Goal: Check status: Check status

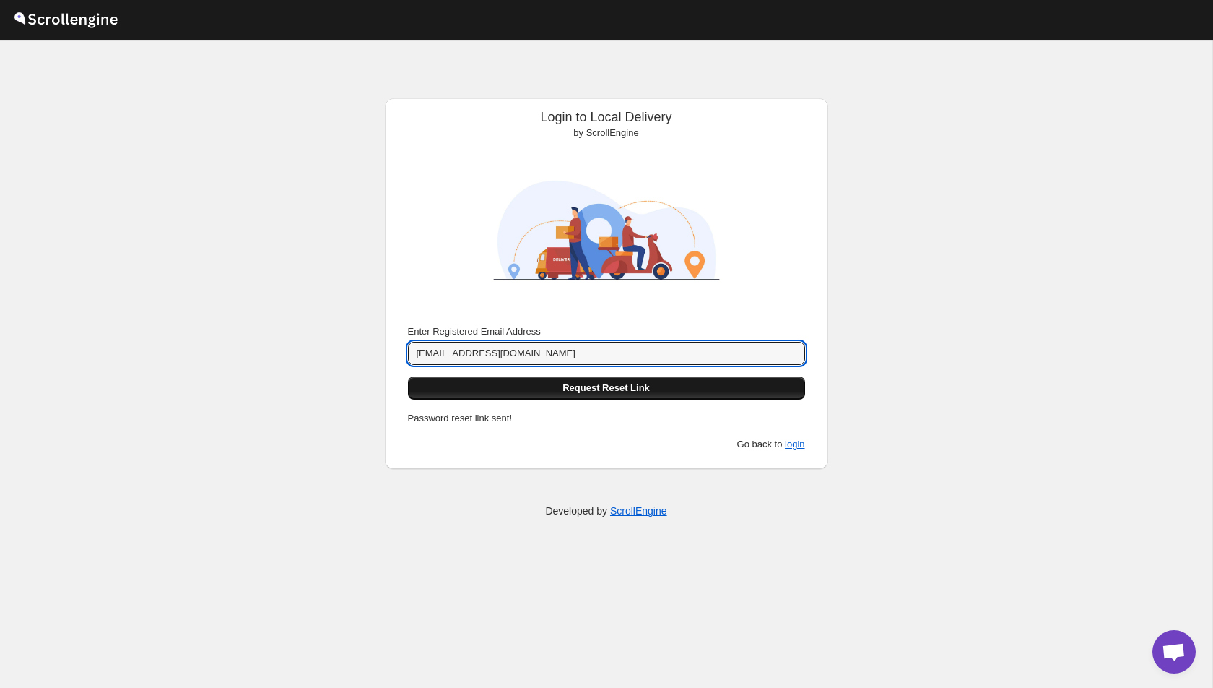
click at [553, 384] on button "Request Reset Link" at bounding box center [606, 387] width 397 height 23
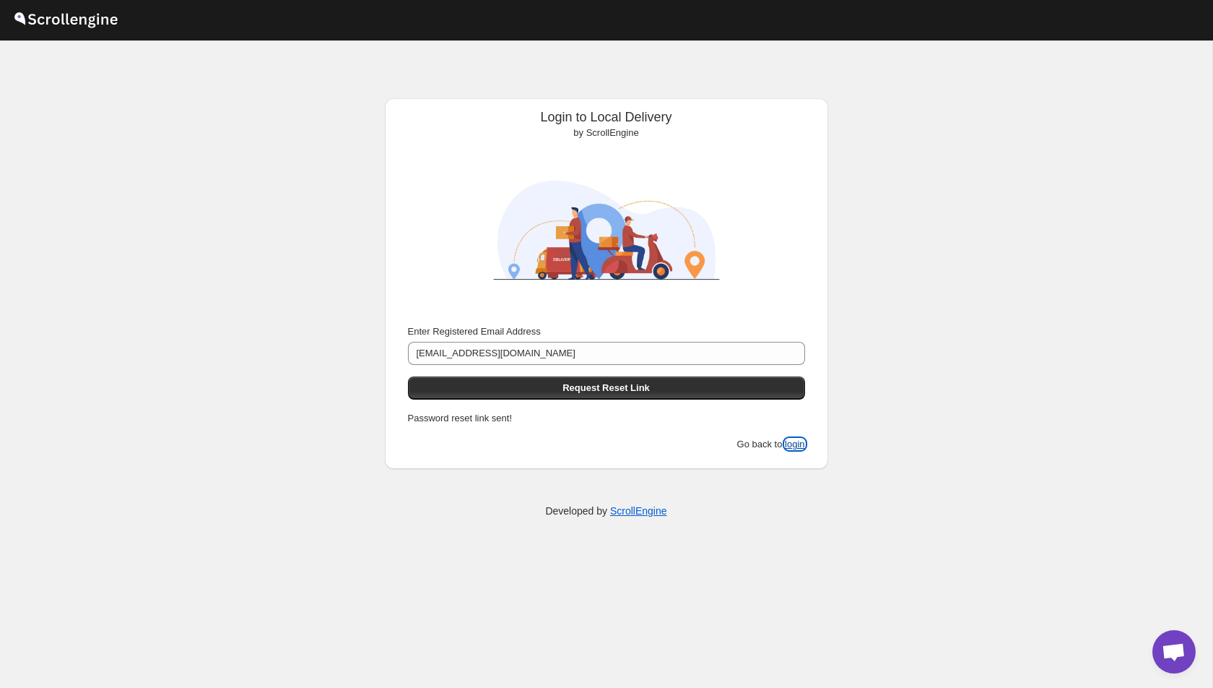
click at [794, 445] on button "login" at bounding box center [795, 443] width 20 height 11
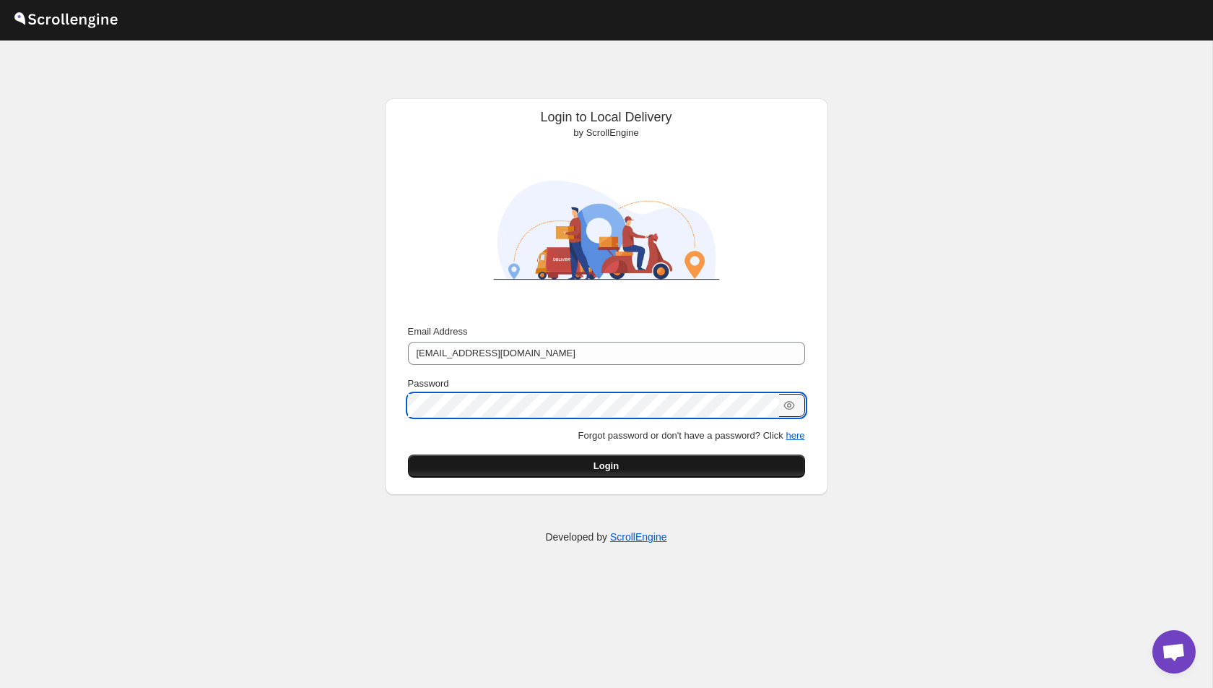
click at [462, 462] on button "Login" at bounding box center [606, 465] width 397 height 23
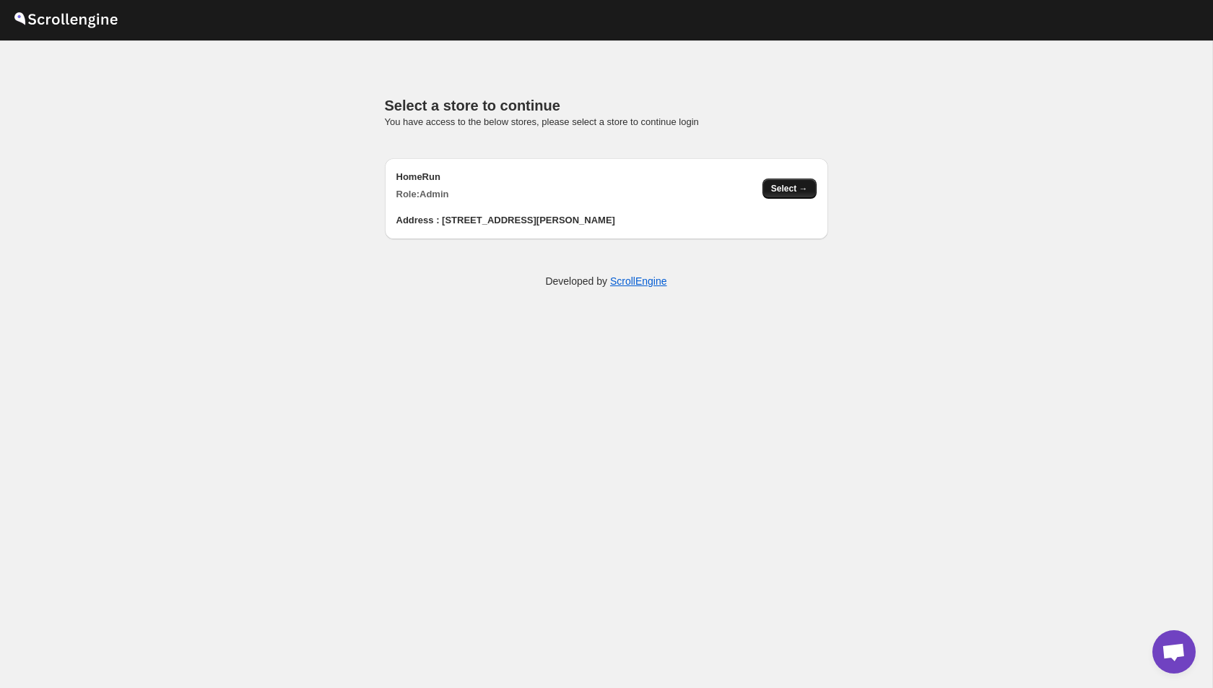
click at [780, 187] on span "Select →" at bounding box center [789, 189] width 37 height 12
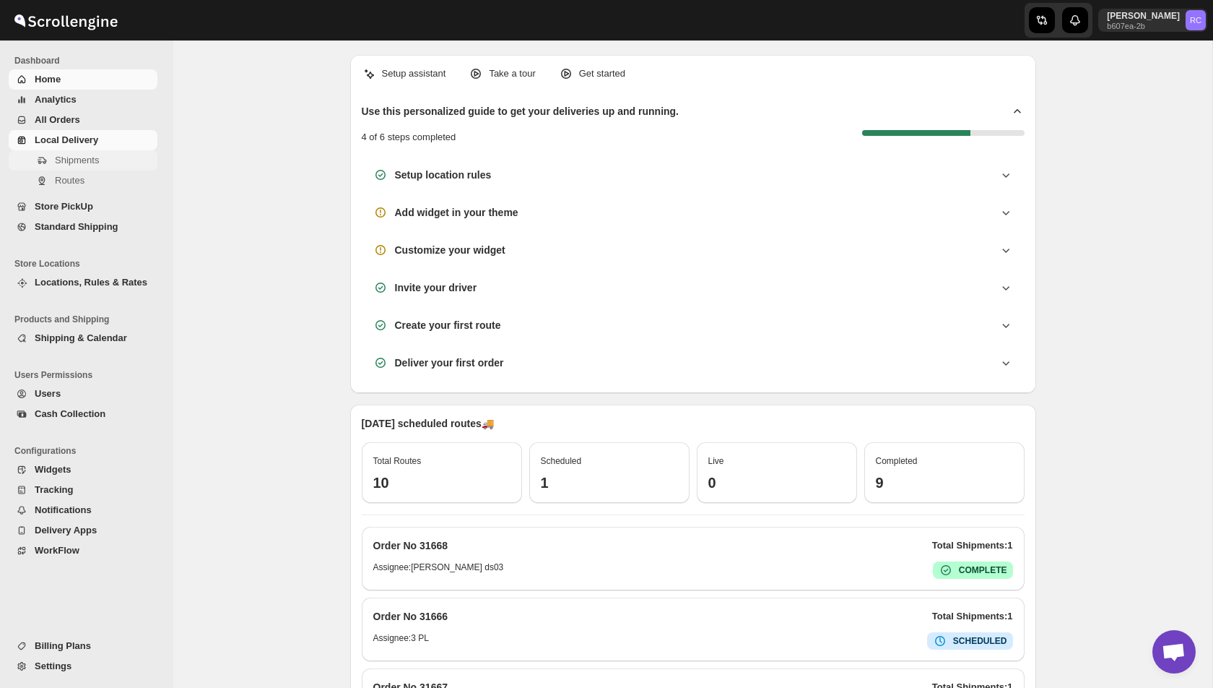
click at [72, 163] on span "Shipments" at bounding box center [77, 160] width 44 height 11
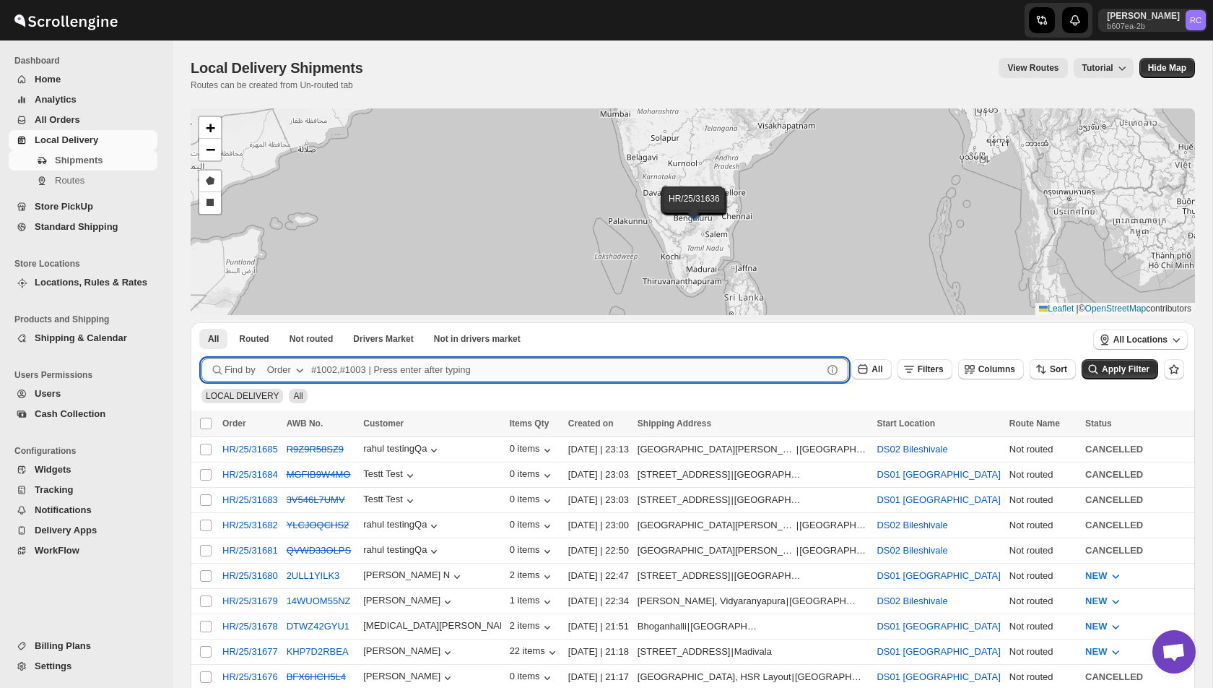
click at [371, 377] on input "text" at bounding box center [566, 369] width 511 height 23
paste input "31638"
type input "31638"
click at [202, 322] on button "Submit" at bounding box center [222, 329] width 41 height 15
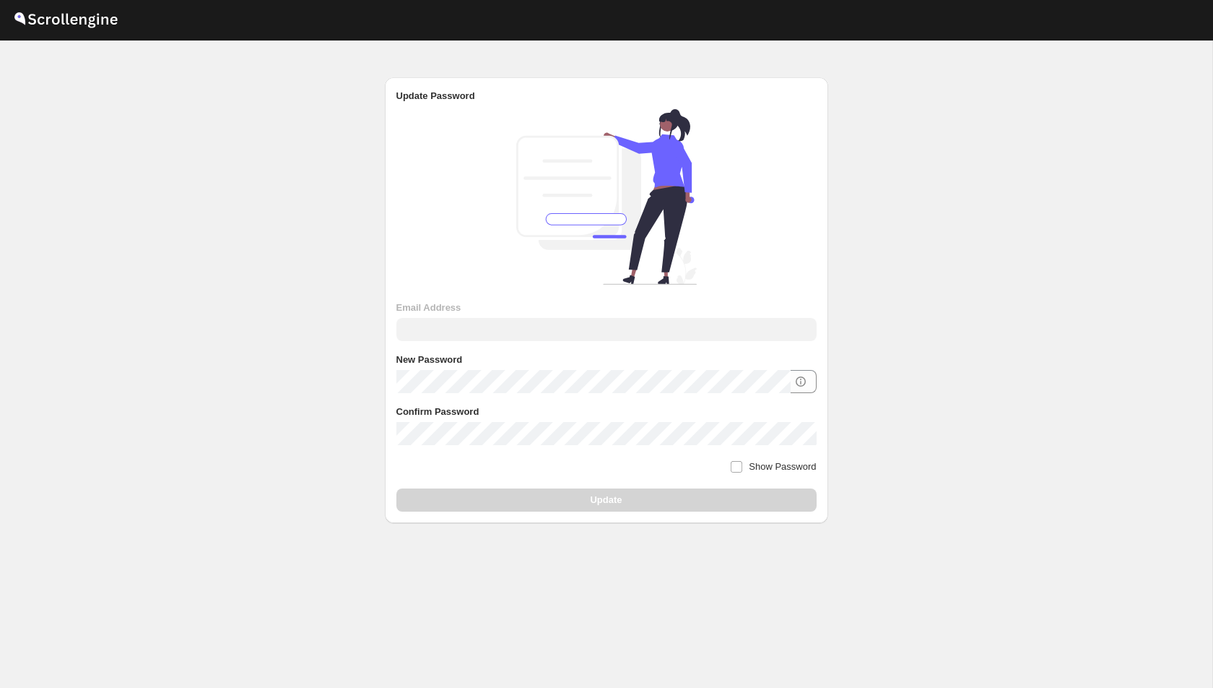
type input "[EMAIL_ADDRESS][DOMAIN_NAME]"
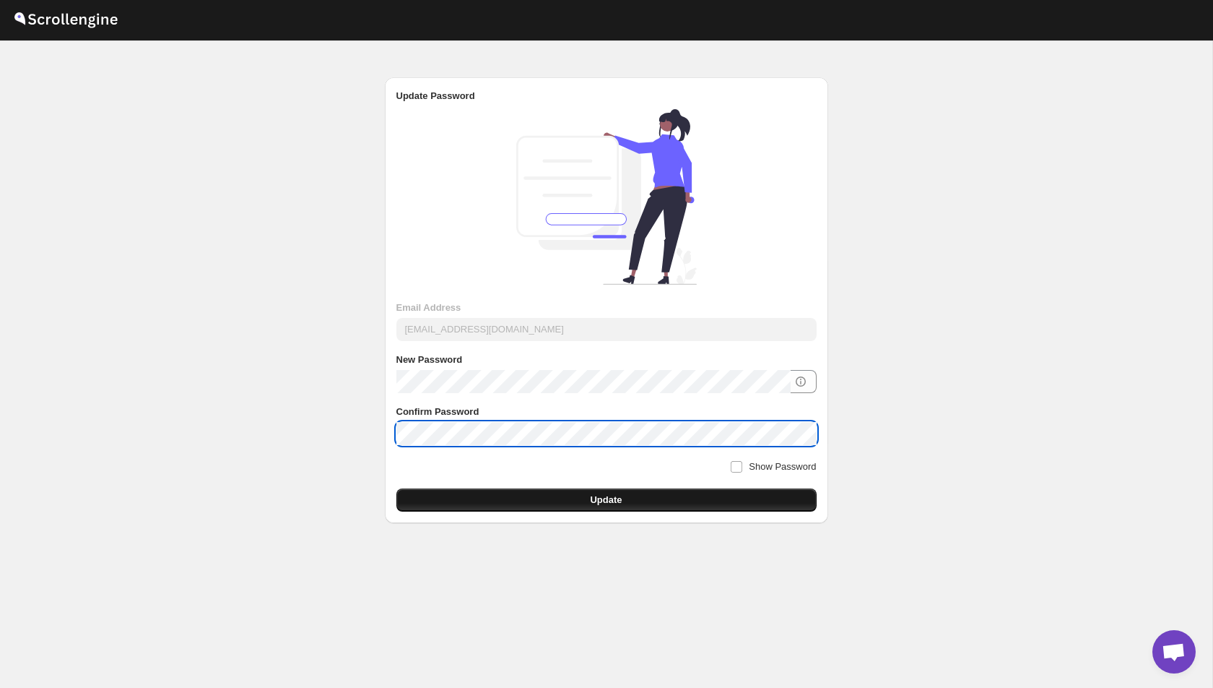
click at [457, 503] on button "Update" at bounding box center [607, 499] width 420 height 23
